Goal: Information Seeking & Learning: Get advice/opinions

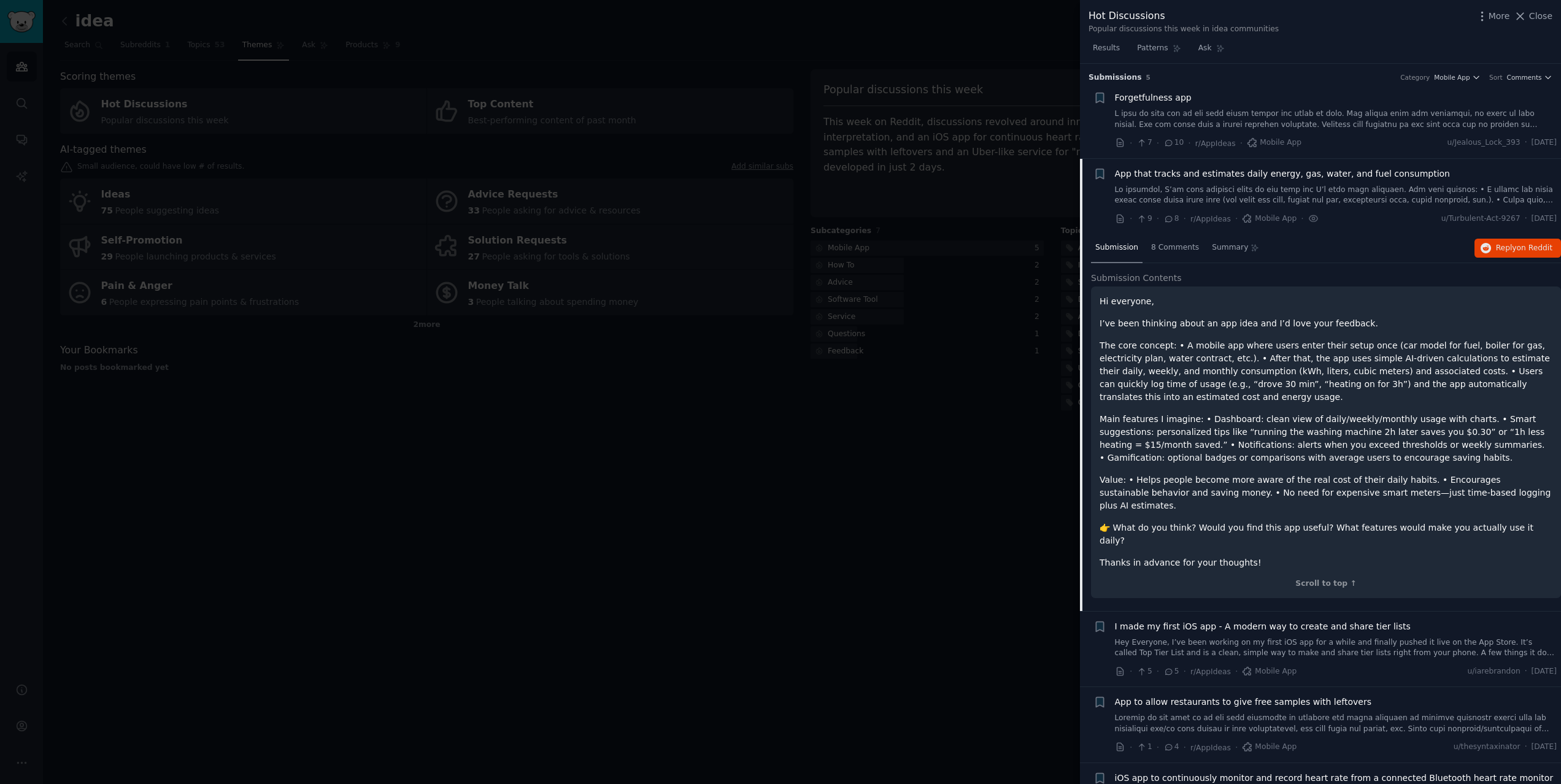
click at [683, 383] on div at bounding box center [780, 392] width 1561 height 784
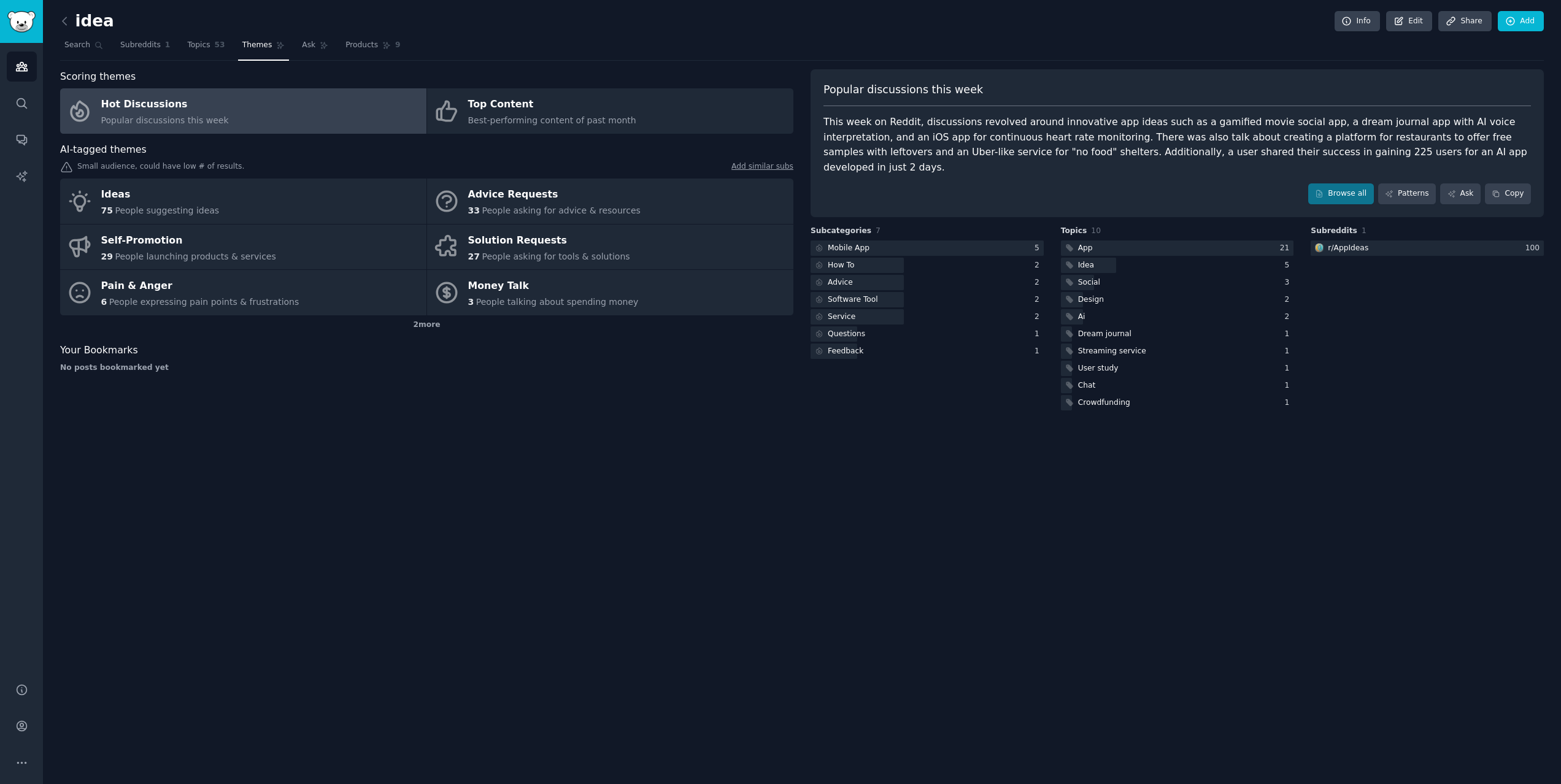
click at [283, 119] on link "Hot Discussions Popular discussions this week" at bounding box center [244, 111] width 366 height 45
click at [308, 112] on link "Hot Discussions Popular discussions this week" at bounding box center [244, 111] width 366 height 45
click at [263, 112] on link "Hot Discussions Popular discussions this week" at bounding box center [244, 111] width 366 height 45
click at [245, 116] on link "Hot Discussions Popular discussions this week" at bounding box center [244, 111] width 366 height 45
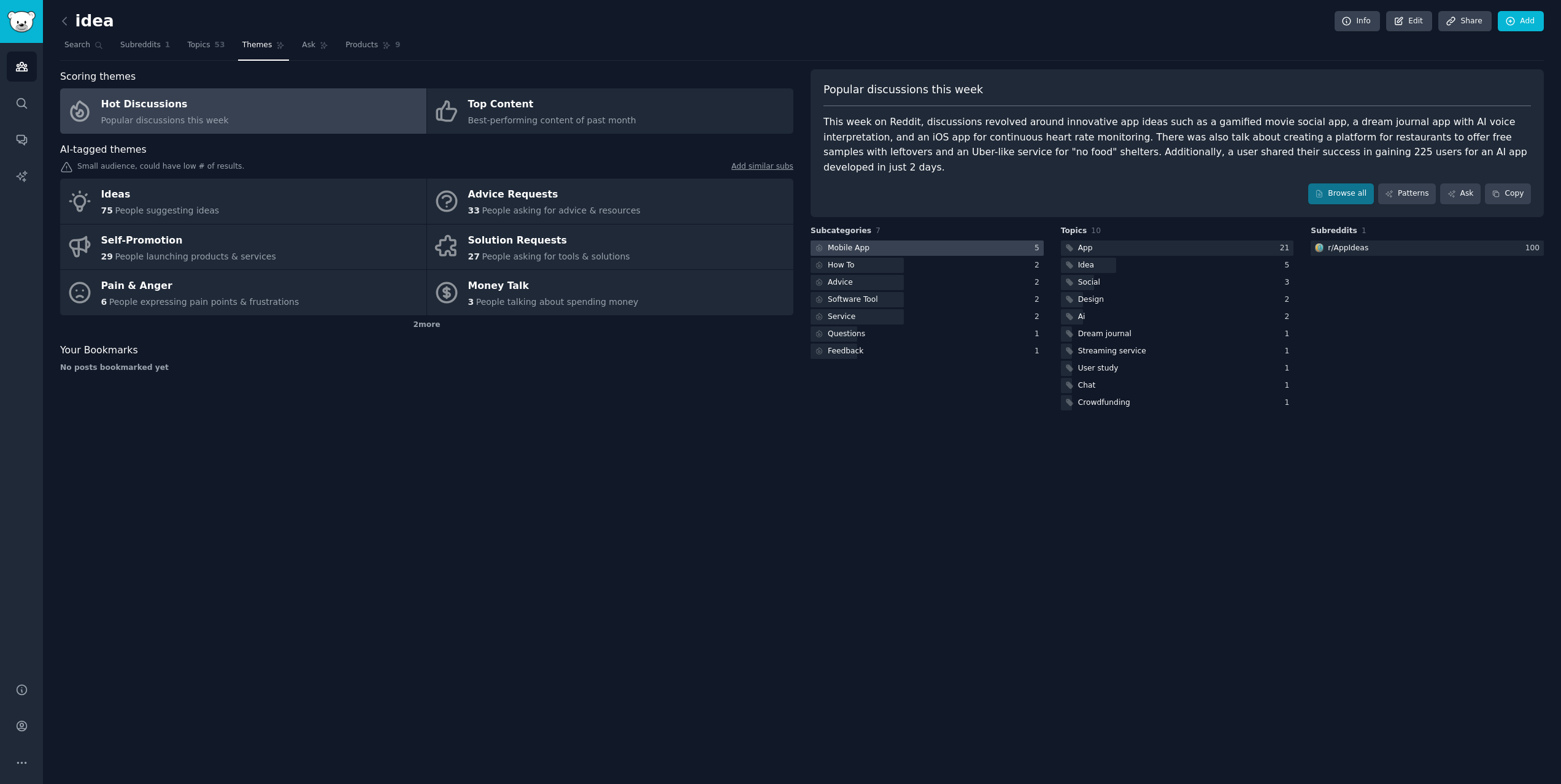
click at [868, 241] on div "Mobile App" at bounding box center [841, 248] width 61 height 15
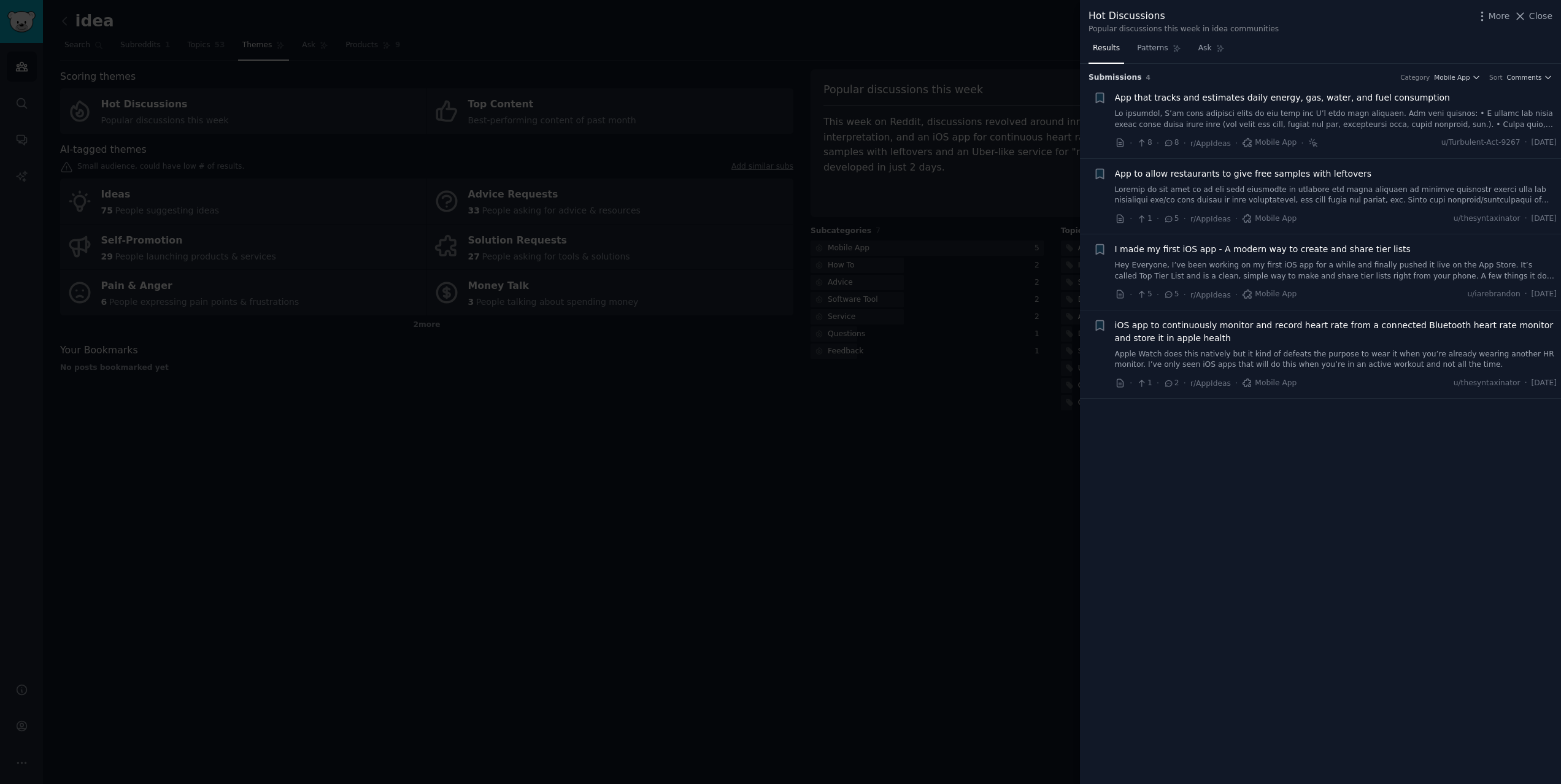
click at [1184, 247] on span "I made my first iOS app - A modern way to create and share tier lists" at bounding box center [1263, 249] width 296 height 13
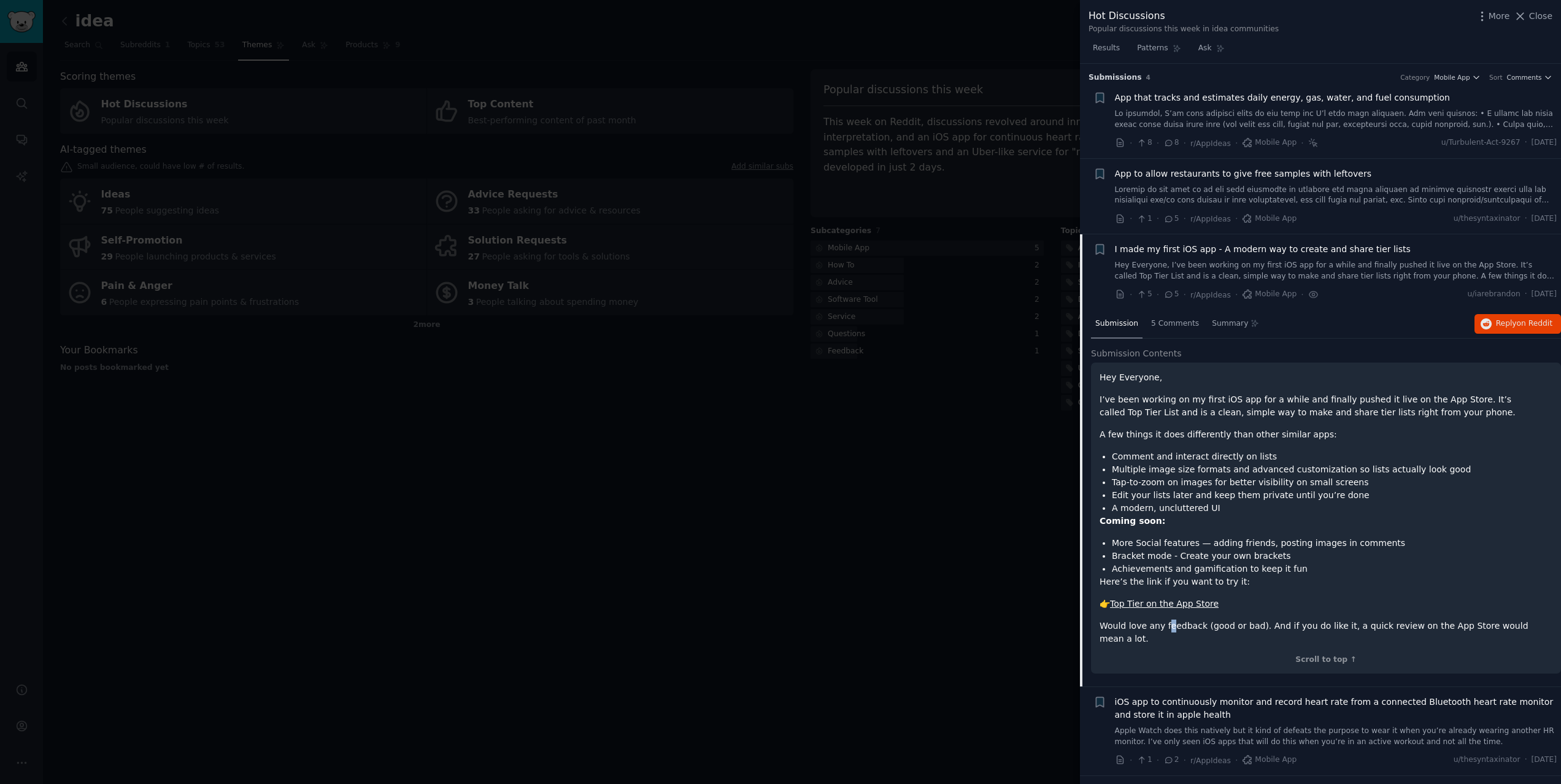
drag, startPoint x: 1166, startPoint y: 623, endPoint x: 1171, endPoint y: 607, distance: 16.8
click at [1168, 623] on p "Would love any feedback (good or bad). And if you do like it, a quick review on…" at bounding box center [1326, 632] width 453 height 26
click at [1172, 605] on link "Top Tier on the App Store" at bounding box center [1164, 604] width 108 height 10
click at [1362, 332] on div "Submission 5 Comments Summary Reply on Reddit" at bounding box center [1325, 324] width 470 height 30
click at [1486, 319] on icon "button" at bounding box center [1486, 324] width 11 height 11
